Goal: Task Accomplishment & Management: Manage account settings

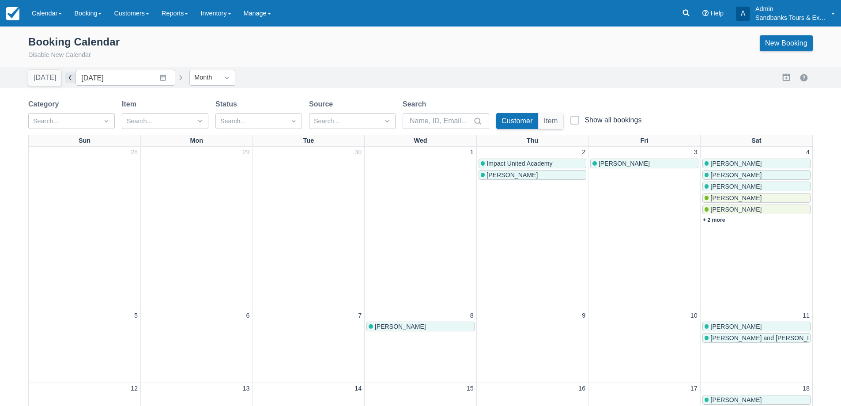
click at [70, 77] on button "button" at bounding box center [70, 77] width 11 height 11
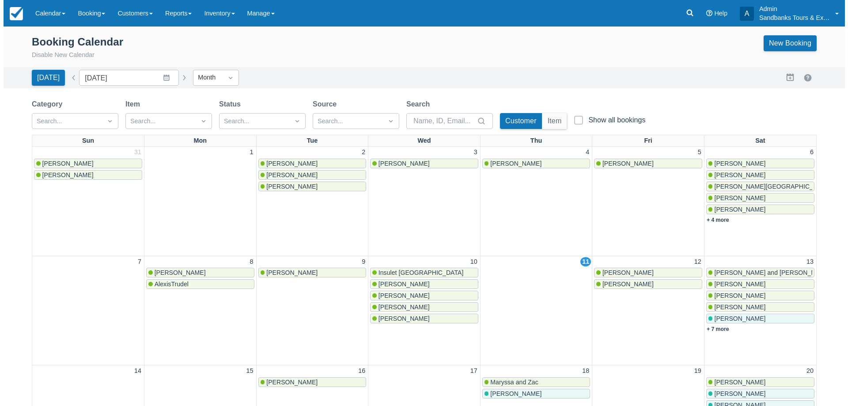
scroll to position [44, 0]
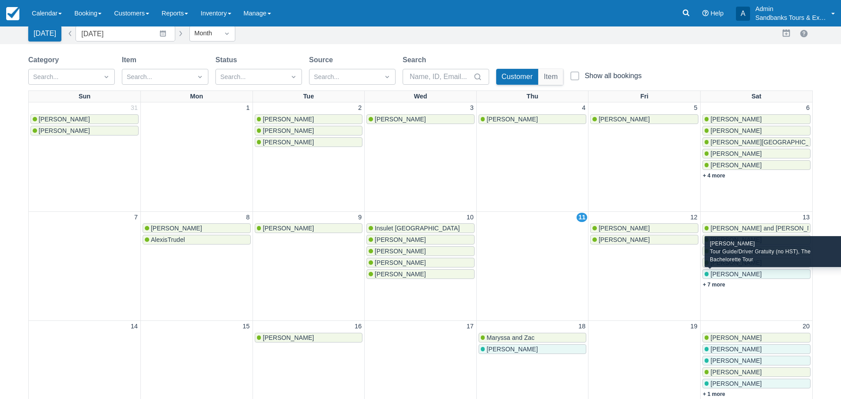
click at [739, 277] on span "[PERSON_NAME]" at bounding box center [736, 274] width 51 height 7
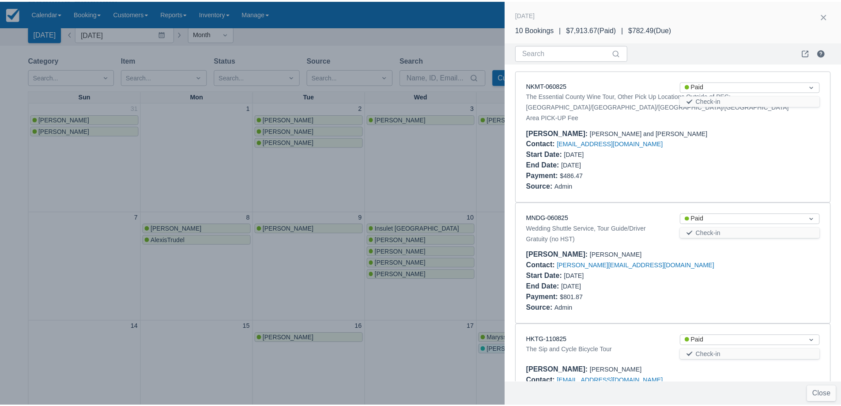
scroll to position [503, 0]
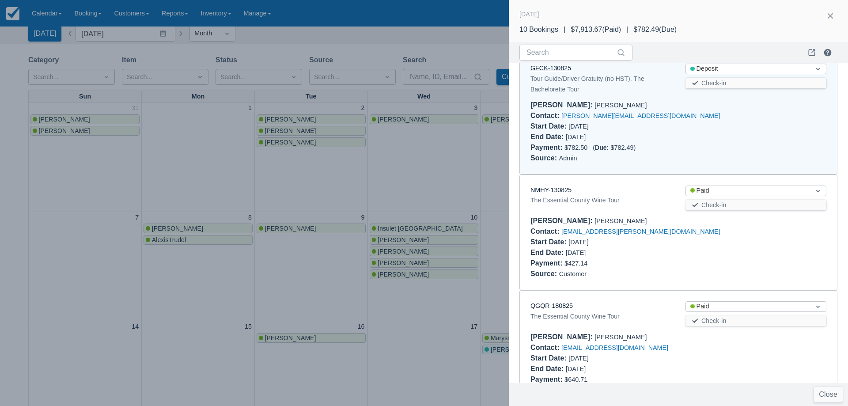
click at [563, 72] on link "GFCK-130825" at bounding box center [550, 67] width 41 height 7
click at [378, 185] on div at bounding box center [424, 203] width 848 height 406
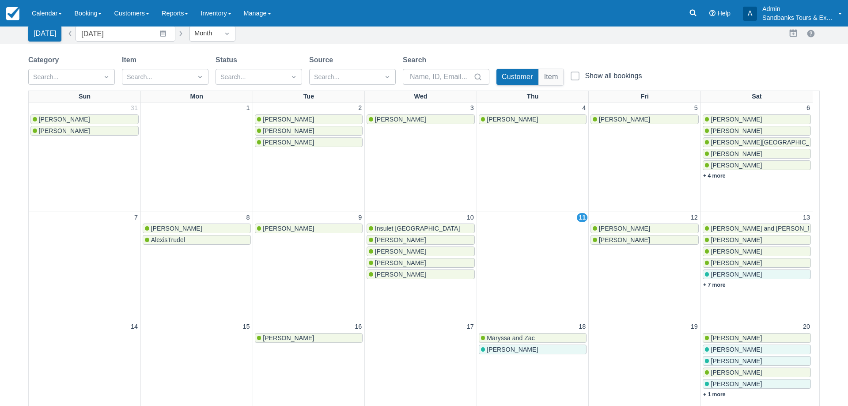
scroll to position [0, 0]
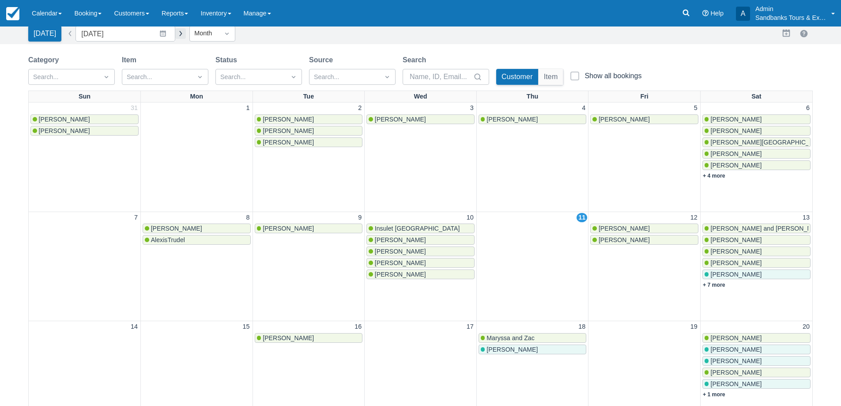
click at [175, 36] on button "button" at bounding box center [180, 33] width 11 height 11
type input "[DATE]"
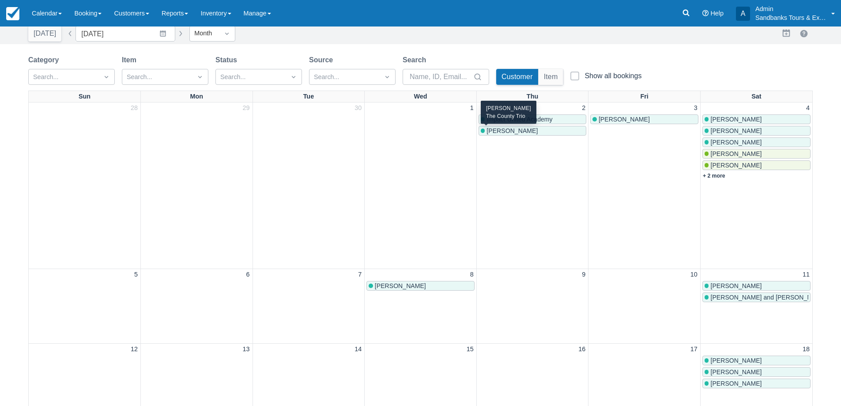
click at [505, 131] on span "[PERSON_NAME]" at bounding box center [512, 130] width 51 height 7
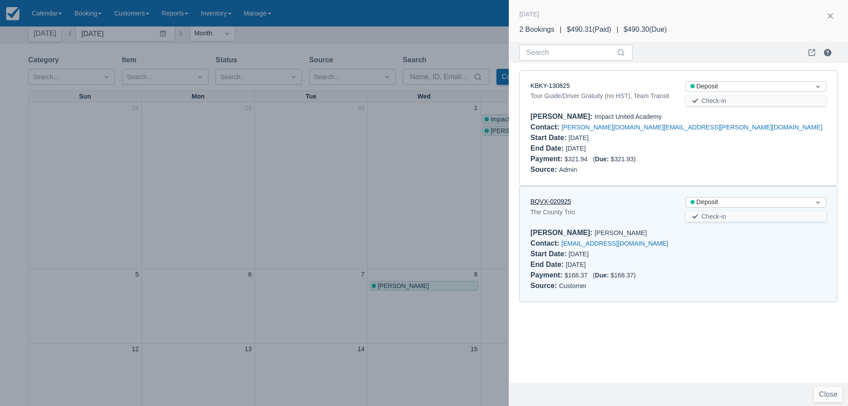
click at [545, 202] on link "BQVX-020925" at bounding box center [550, 201] width 41 height 7
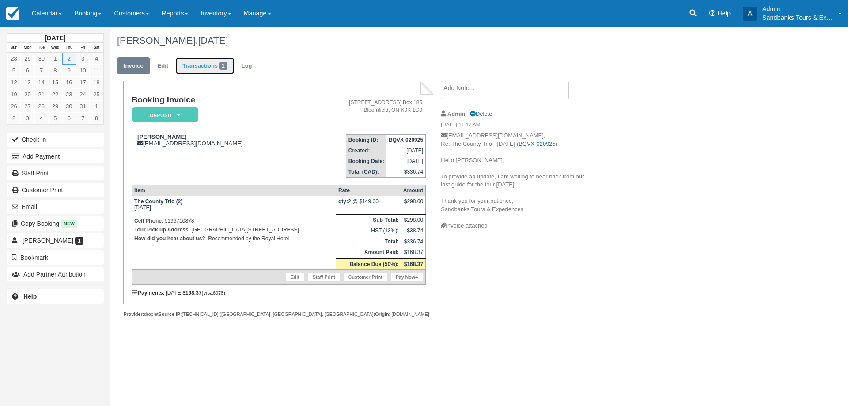
click at [208, 61] on link "Transactions 1" at bounding box center [205, 65] width 58 height 17
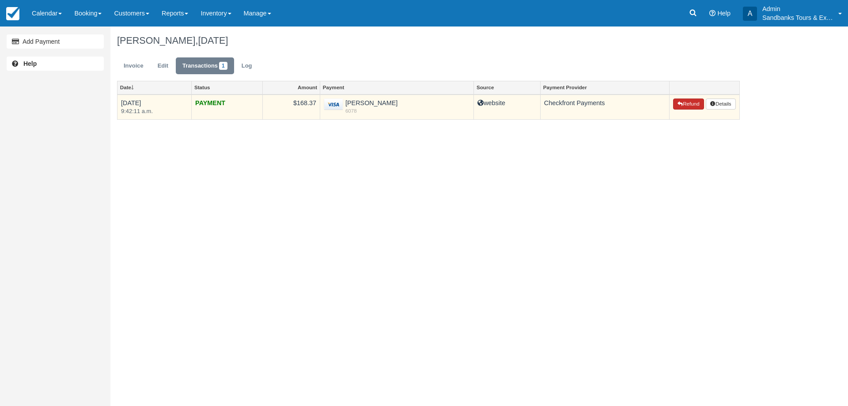
click at [677, 106] on icon "button" at bounding box center [679, 103] width 5 height 5
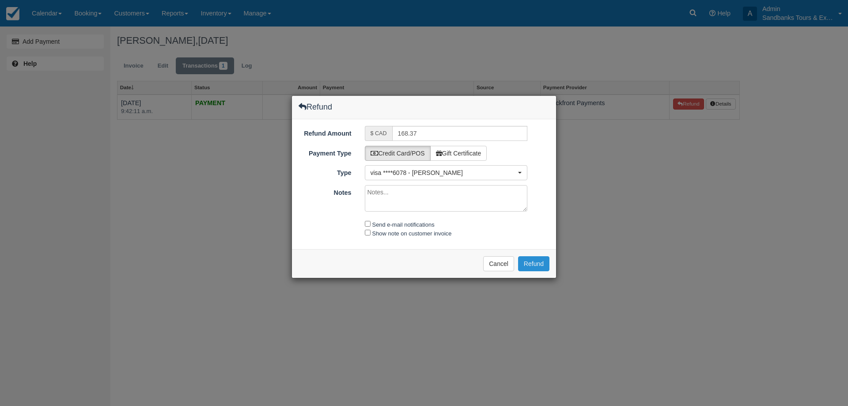
click at [534, 267] on button "Refund" at bounding box center [533, 263] width 31 height 15
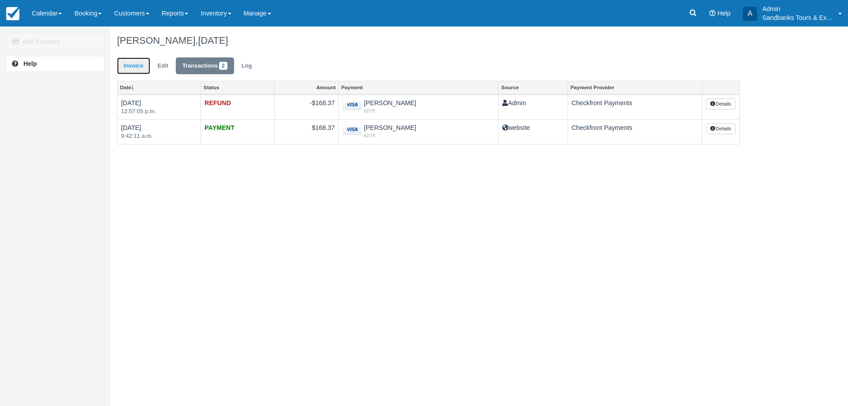
click at [134, 68] on link "Invoice" at bounding box center [133, 65] width 33 height 17
